Goal: Browse casually

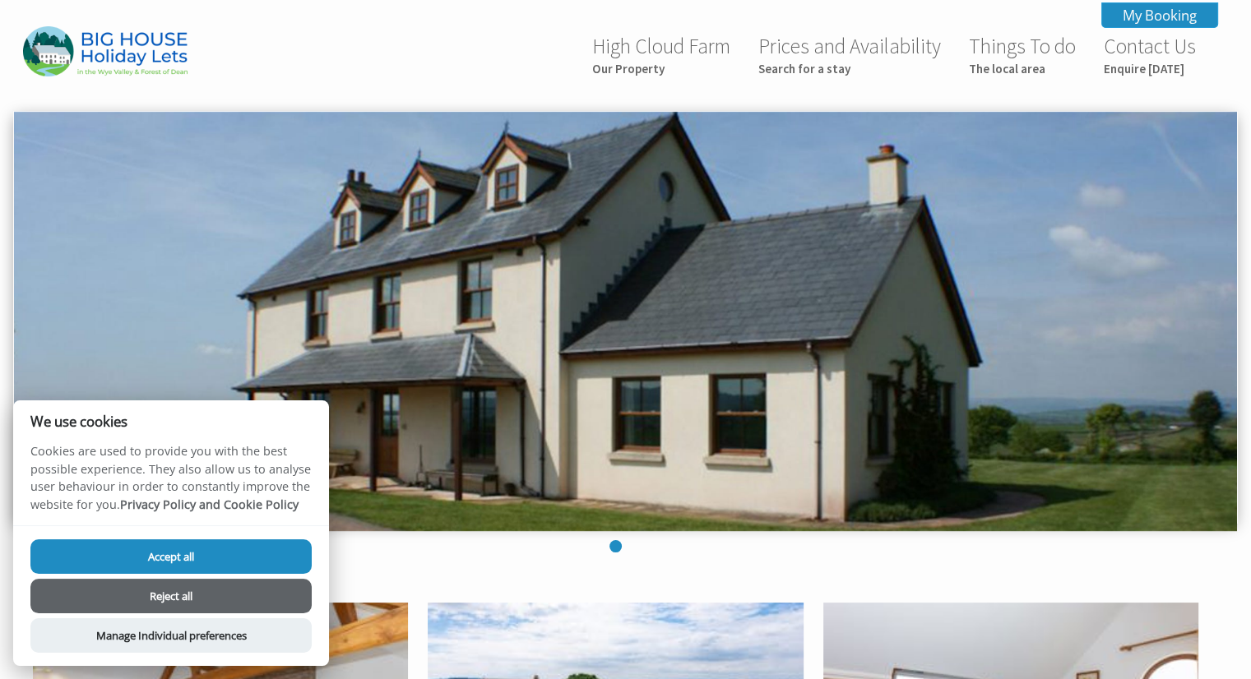
click at [178, 553] on button "Accept all" at bounding box center [170, 556] width 281 height 35
checkbox input "true"
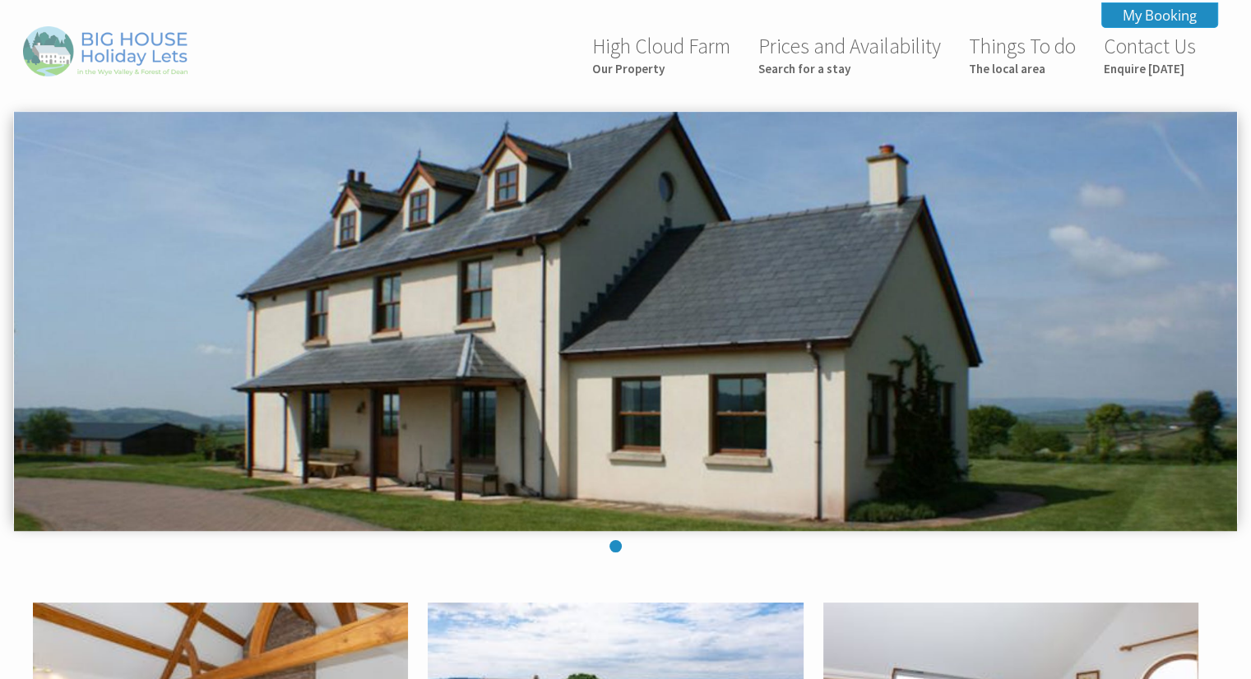
click at [115, 60] on img at bounding box center [105, 51] width 164 height 50
